Goal: Transaction & Acquisition: Purchase product/service

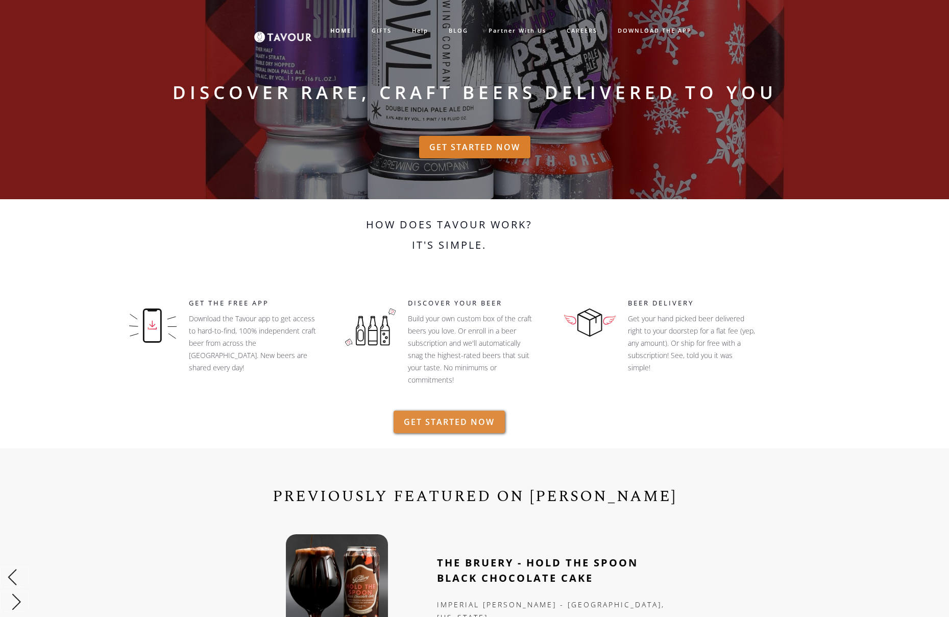
click at [480, 420] on link "GET STARTED NOW" at bounding box center [449, 421] width 111 height 22
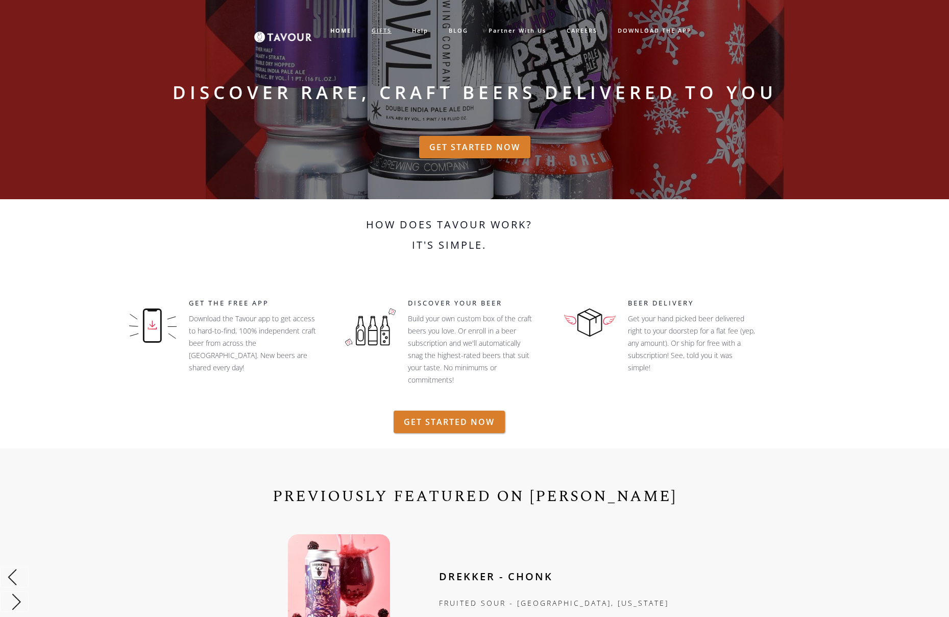
click at [388, 28] on link "GIFTS" at bounding box center [381, 30] width 40 height 17
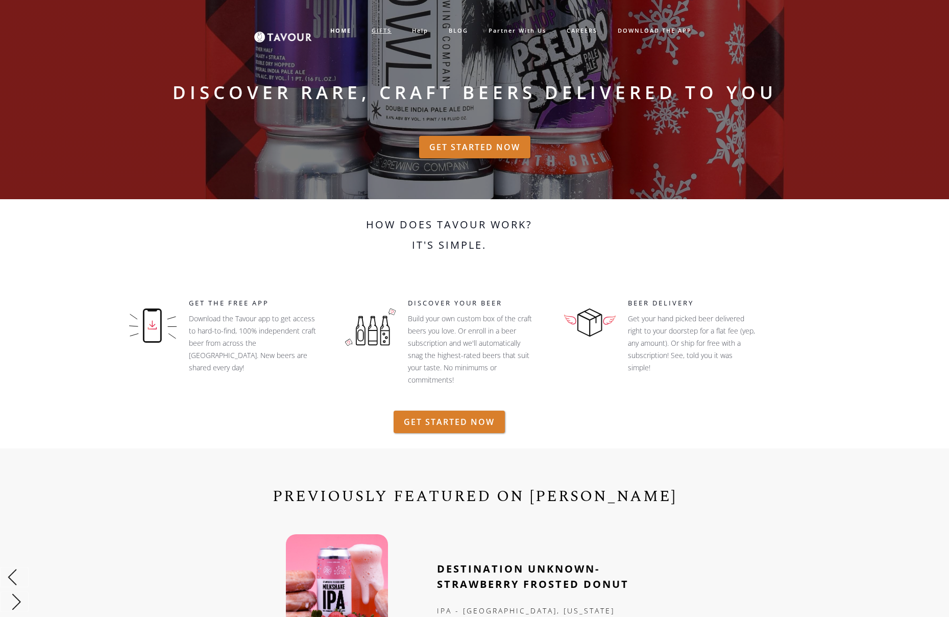
click at [382, 30] on link "GIFTS" at bounding box center [381, 30] width 40 height 17
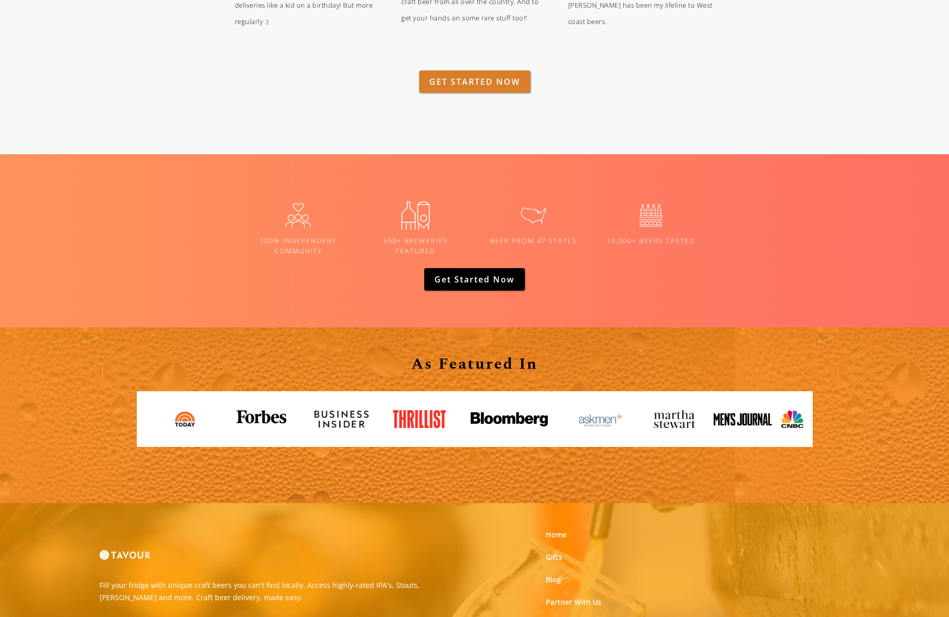
scroll to position [1567, 0]
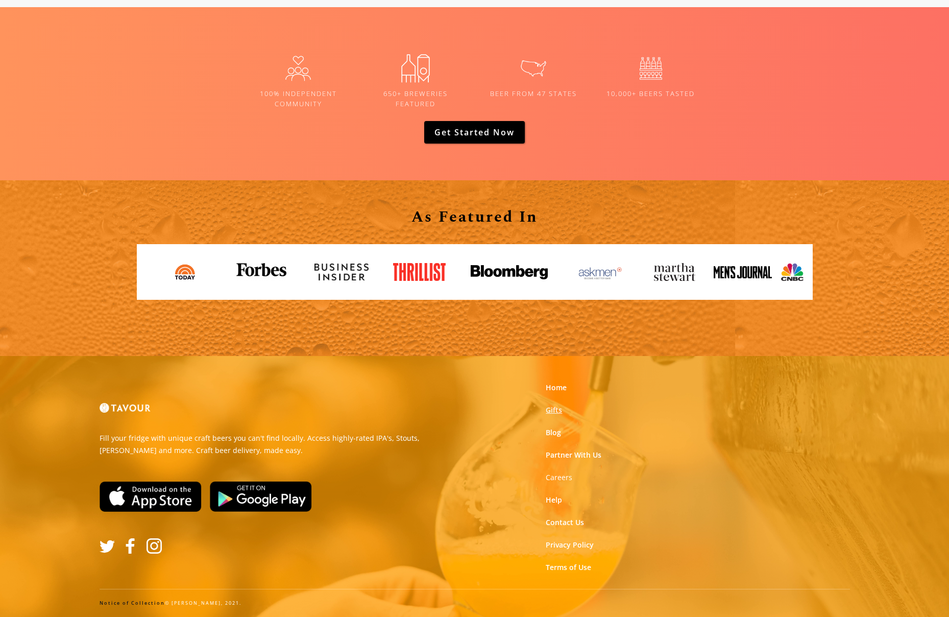
click at [553, 413] on link "Gifts" at bounding box center [554, 410] width 16 height 10
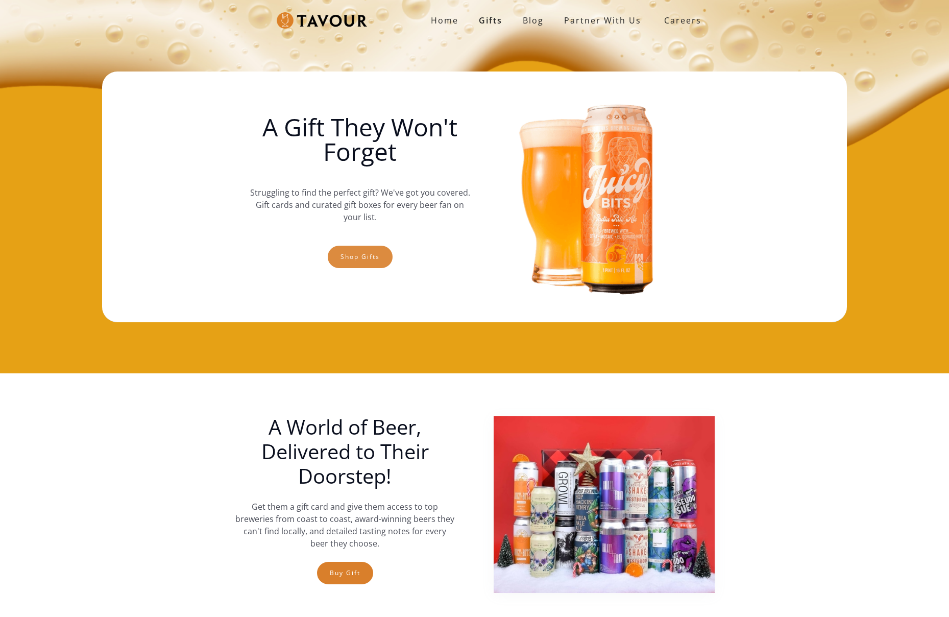
click at [374, 262] on link "Shop gifts" at bounding box center [360, 257] width 65 height 22
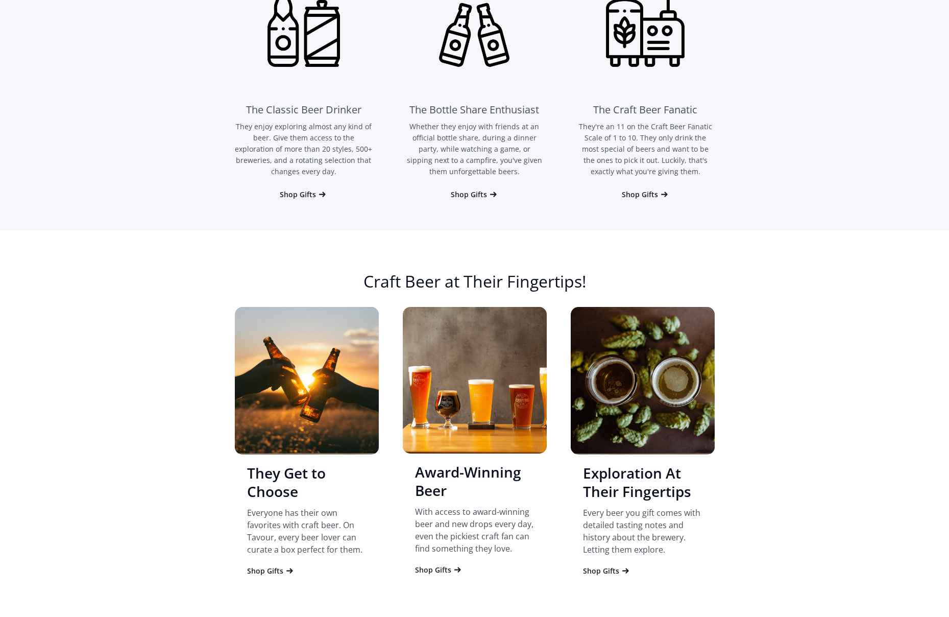
scroll to position [740, 0]
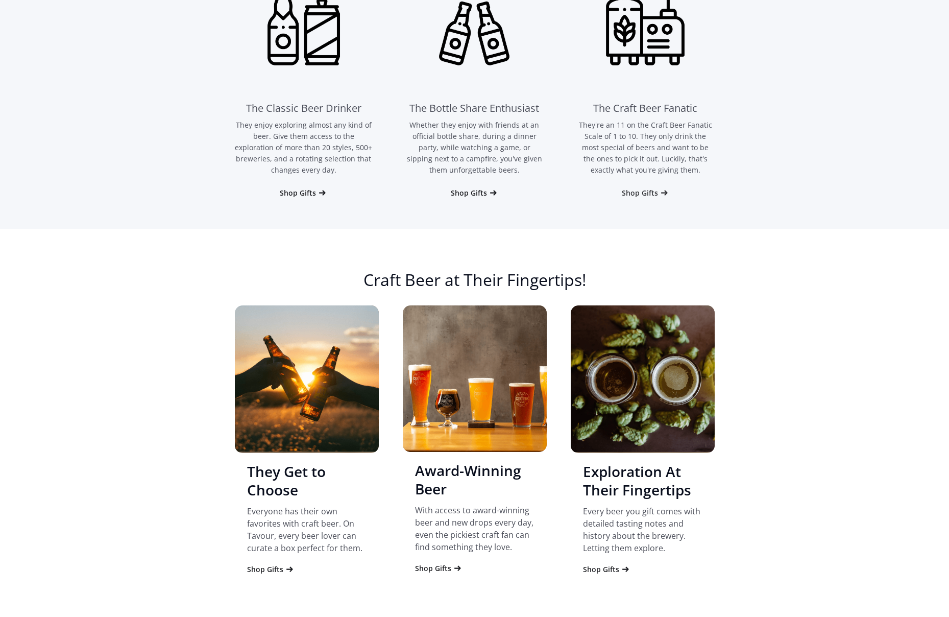
click at [643, 192] on div "Shop Gifts" at bounding box center [640, 193] width 36 height 10
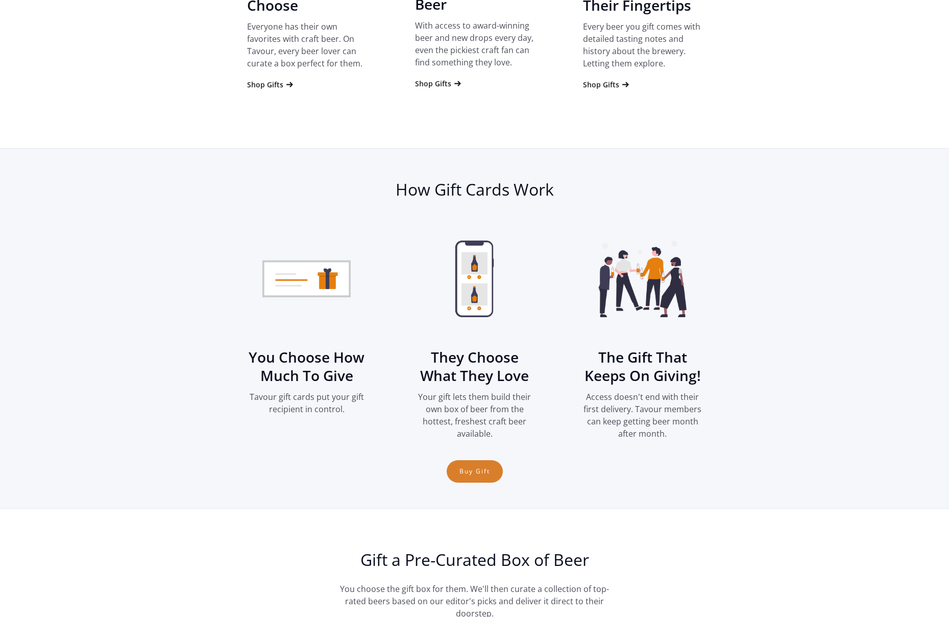
scroll to position [1232, 0]
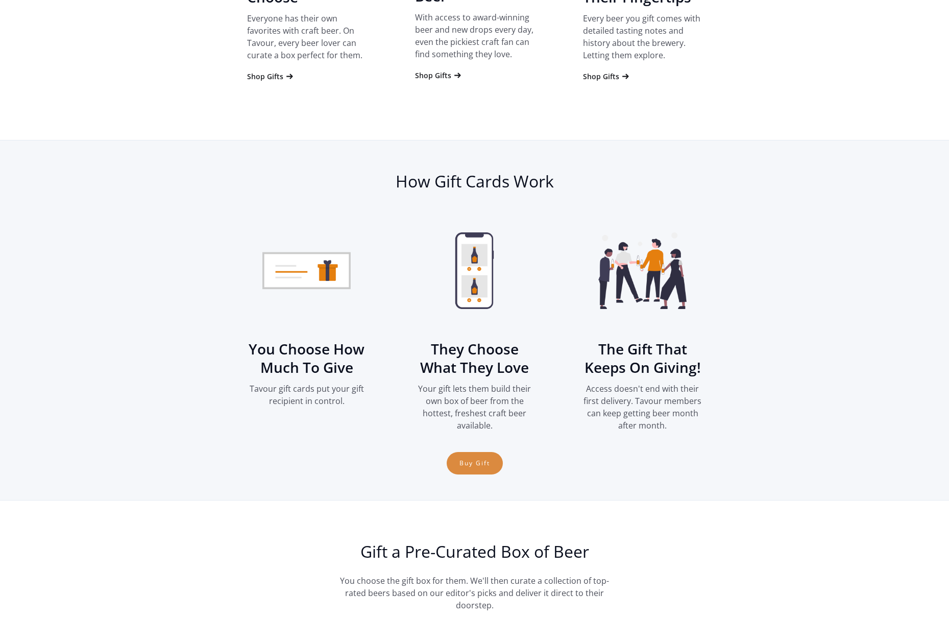
click at [475, 461] on link "Buy Gift" at bounding box center [475, 463] width 56 height 22
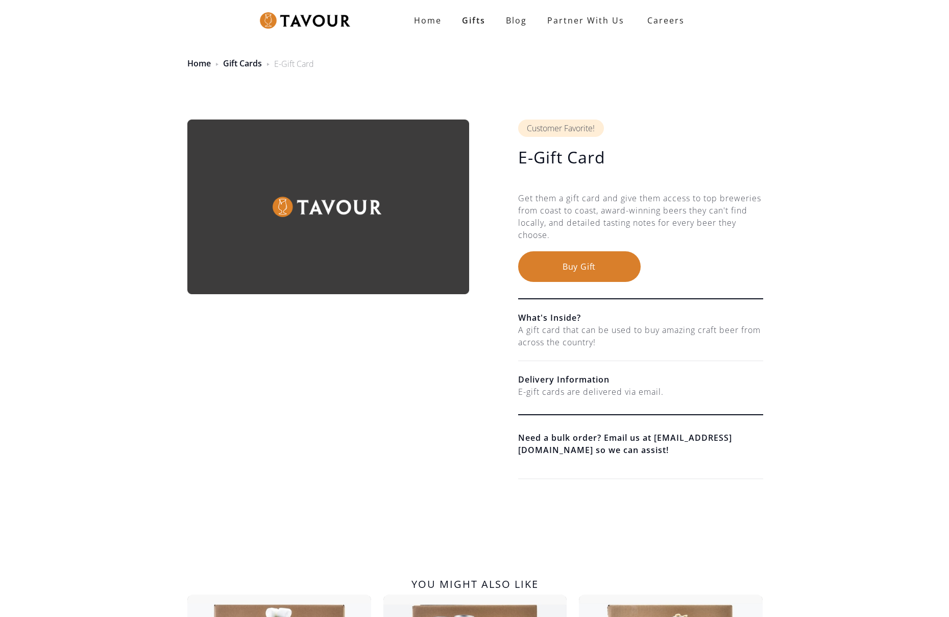
click at [571, 263] on button "Buy Gift" at bounding box center [579, 266] width 123 height 31
